Goal: Transaction & Acquisition: Book appointment/travel/reservation

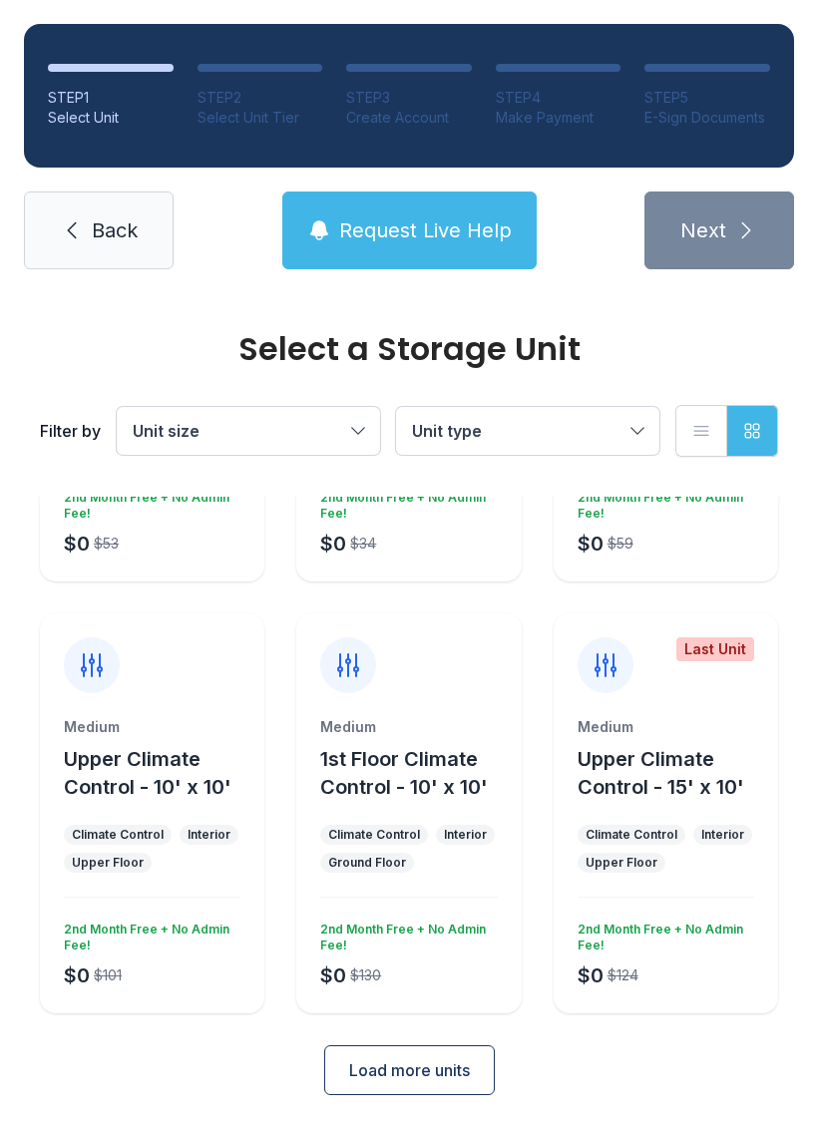
scroll to position [317, 0]
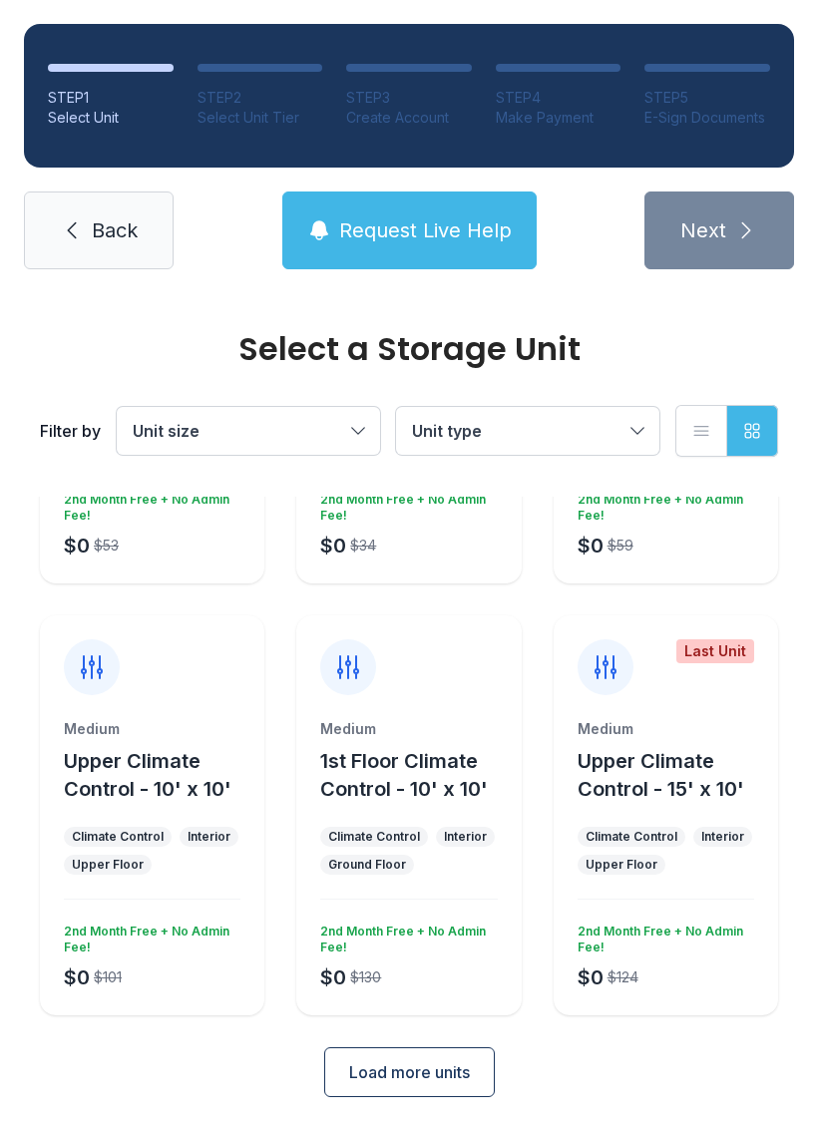
click at [472, 222] on span "Request Live Help" at bounding box center [425, 230] width 172 height 28
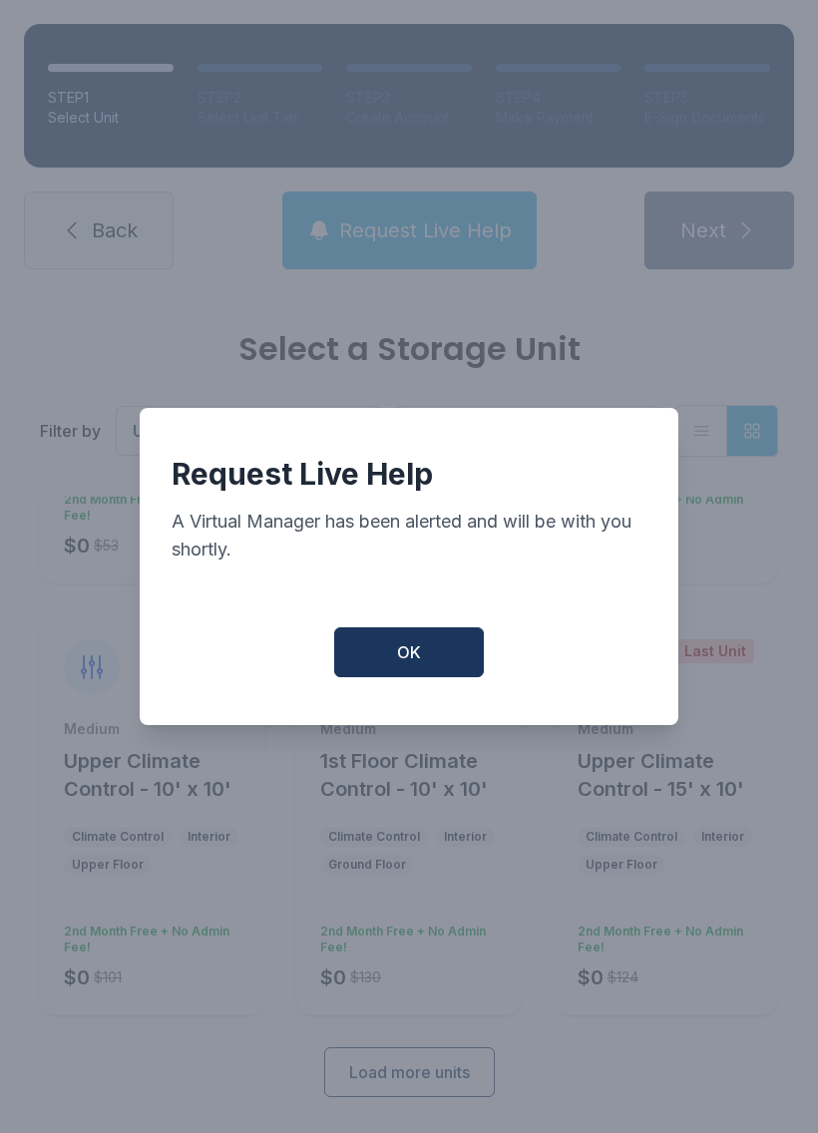
click at [446, 662] on button "OK" at bounding box center [409, 652] width 150 height 50
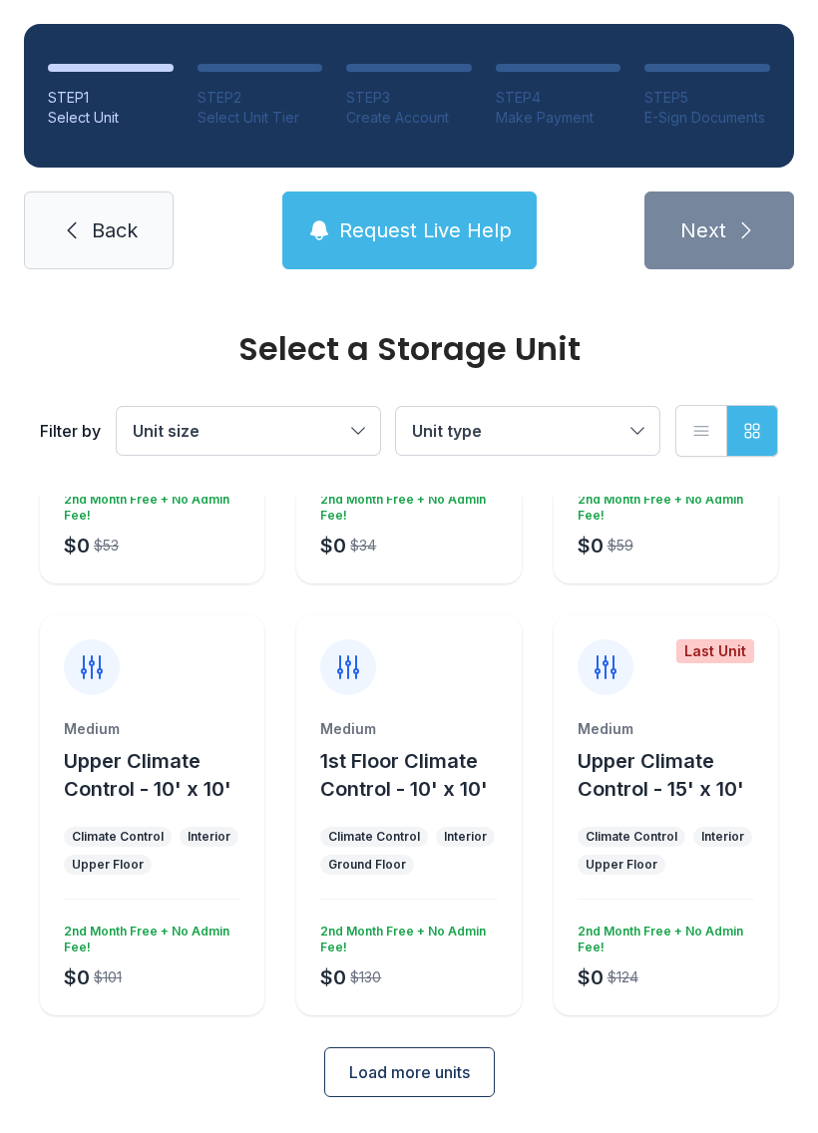
click at [338, 421] on span "Unit size" at bounding box center [238, 431] width 211 height 24
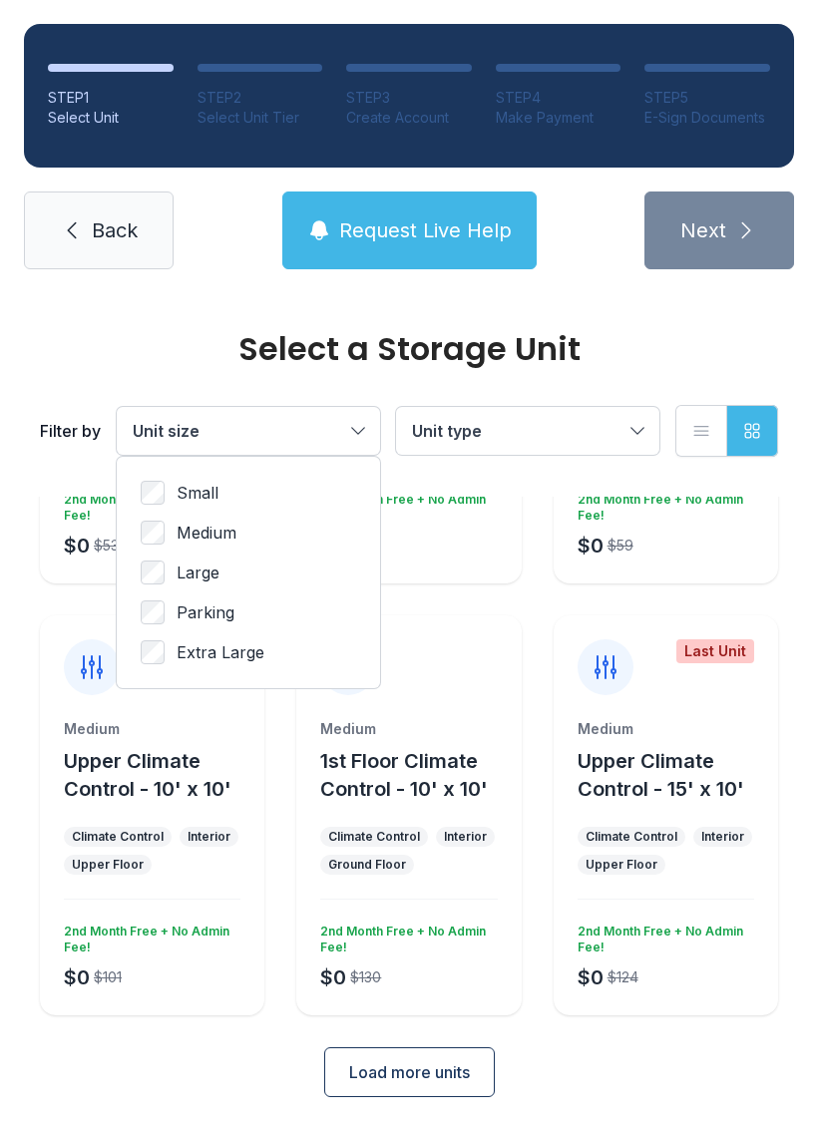
click at [630, 421] on button "Unit type" at bounding box center [527, 431] width 263 height 48
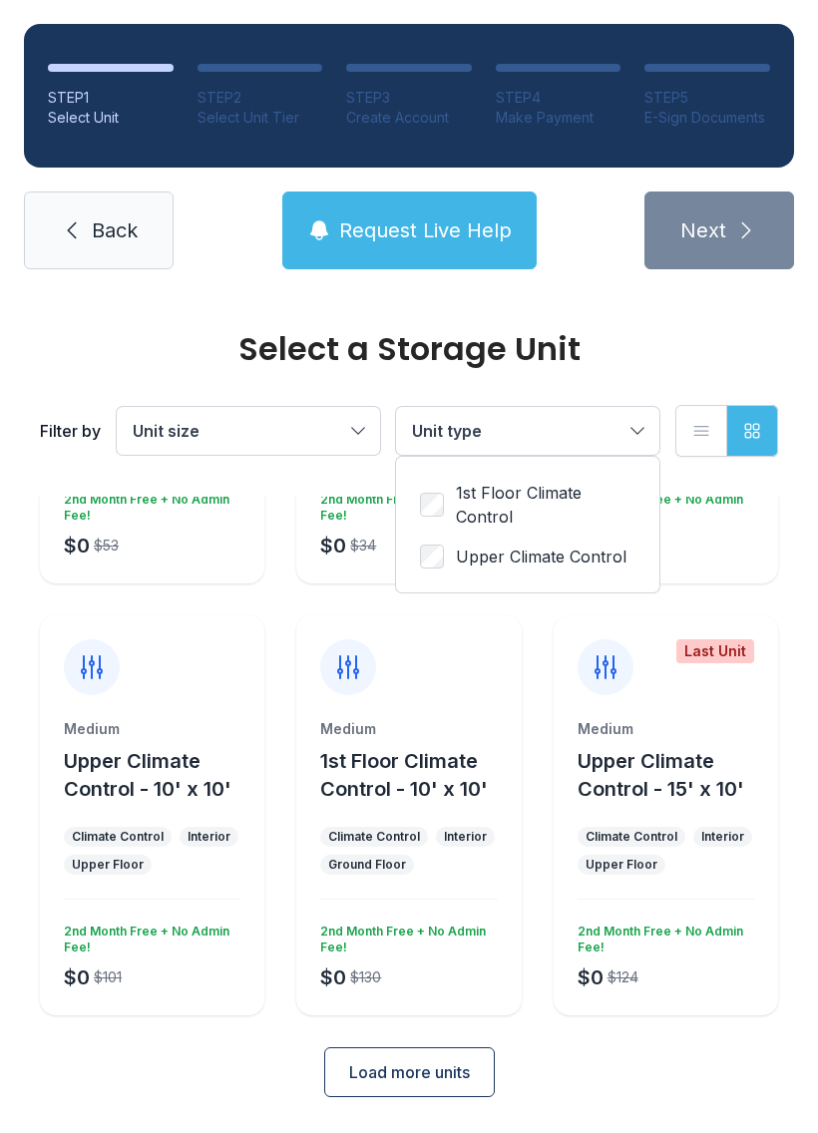
click at [631, 430] on button "Unit type" at bounding box center [527, 431] width 263 height 48
click at [633, 445] on button "Unit type" at bounding box center [527, 431] width 263 height 48
click at [629, 442] on button "Unit type" at bounding box center [527, 431] width 263 height 48
click at [432, 1072] on span "Load more units" at bounding box center [409, 1072] width 121 height 24
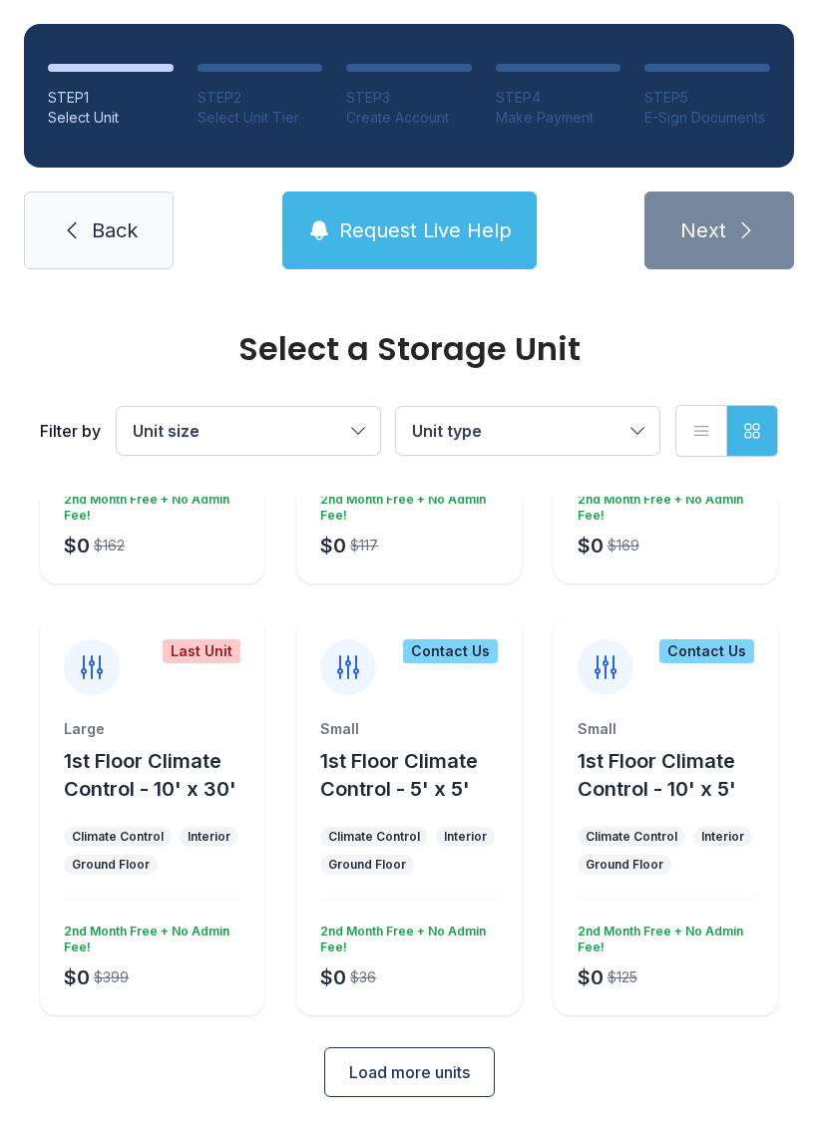
click at [454, 1065] on span "Load more units" at bounding box center [409, 1072] width 121 height 24
click at [440, 1073] on span "Load more units" at bounding box center [409, 1072] width 121 height 24
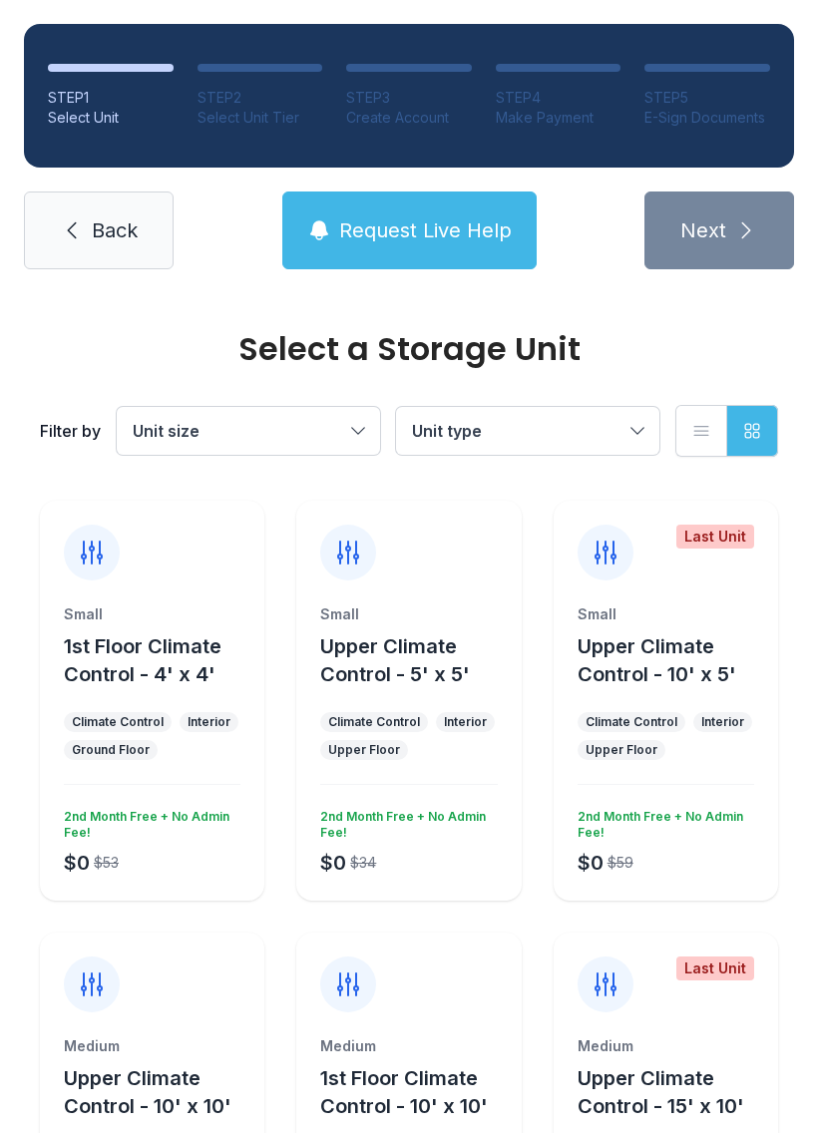
scroll to position [0, 0]
click at [131, 230] on span "Back" at bounding box center [115, 230] width 46 height 28
